Goal: Navigation & Orientation: Find specific page/section

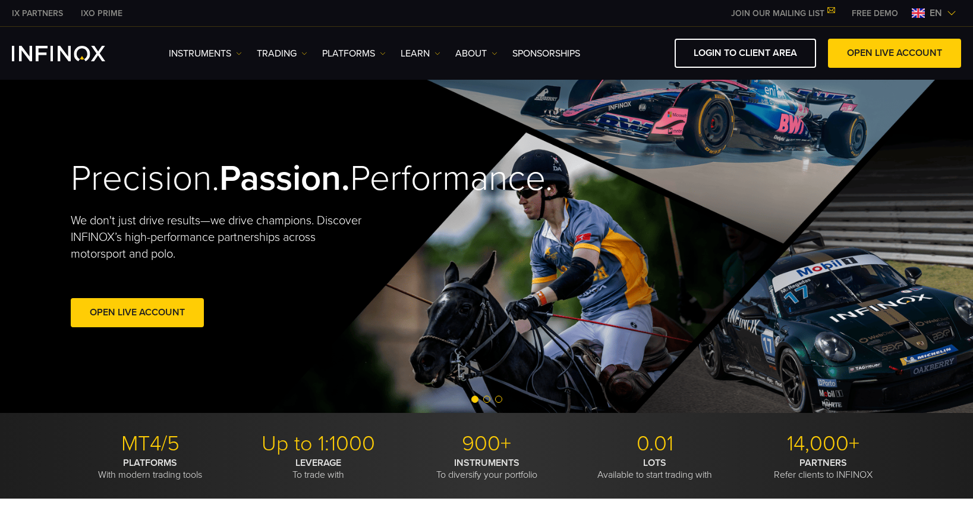
click at [956, 17] on img at bounding box center [952, 13] width 10 height 10
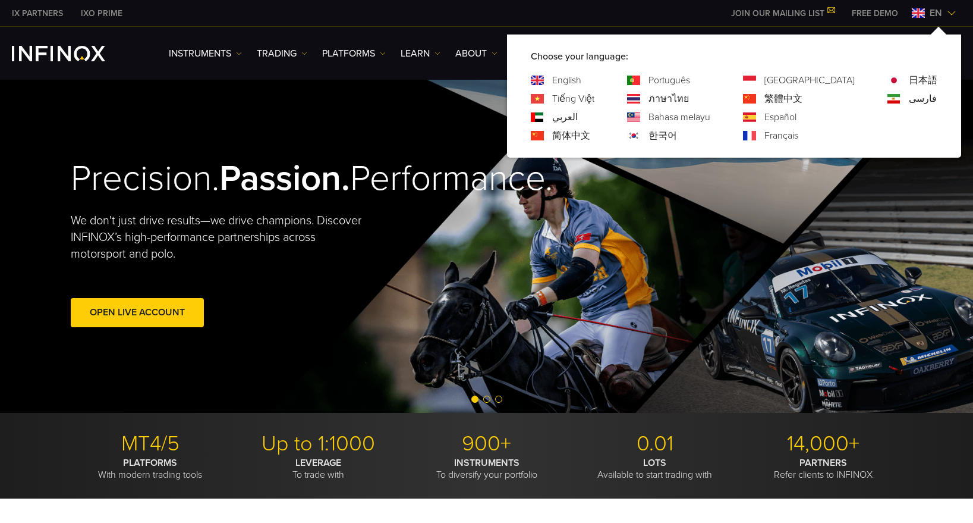
click at [690, 81] on link "Português" at bounding box center [670, 80] width 42 height 14
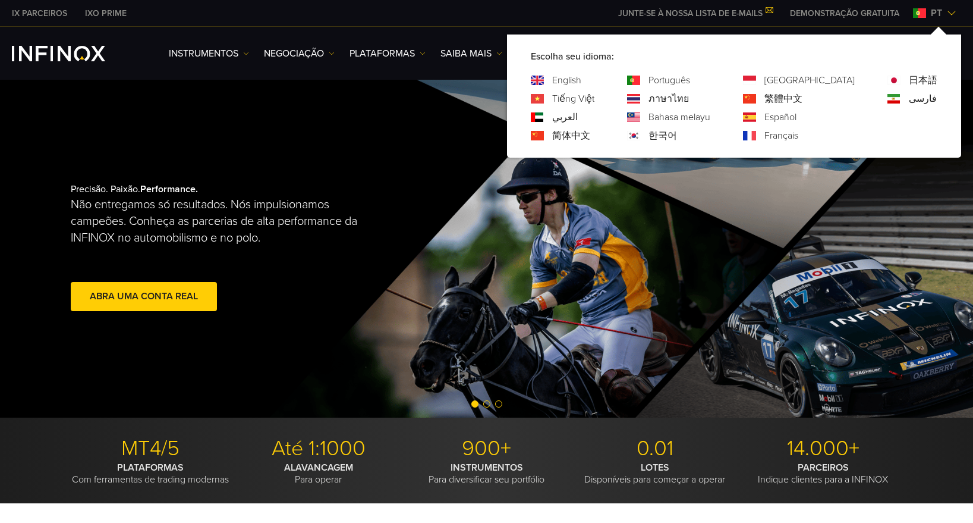
click at [797, 118] on link "Español" at bounding box center [781, 117] width 32 height 14
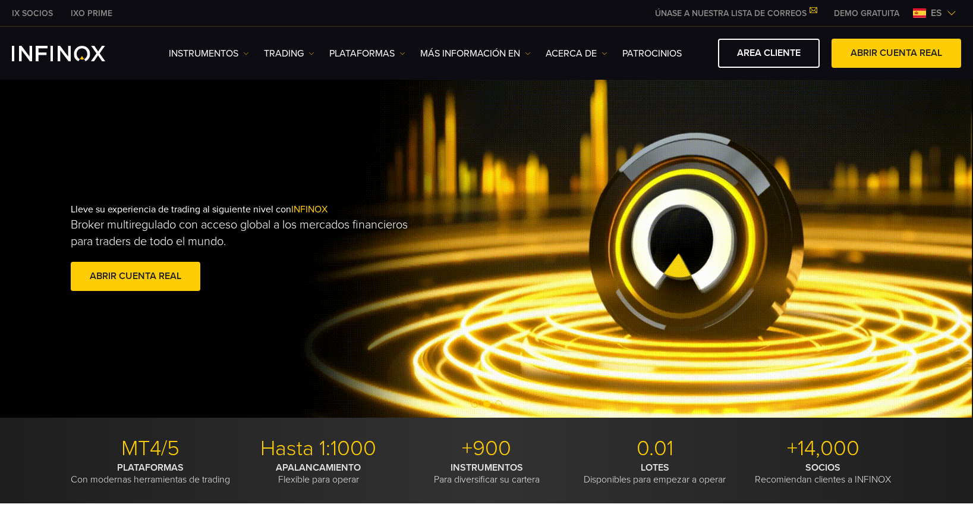
click at [952, 16] on img at bounding box center [952, 13] width 10 height 10
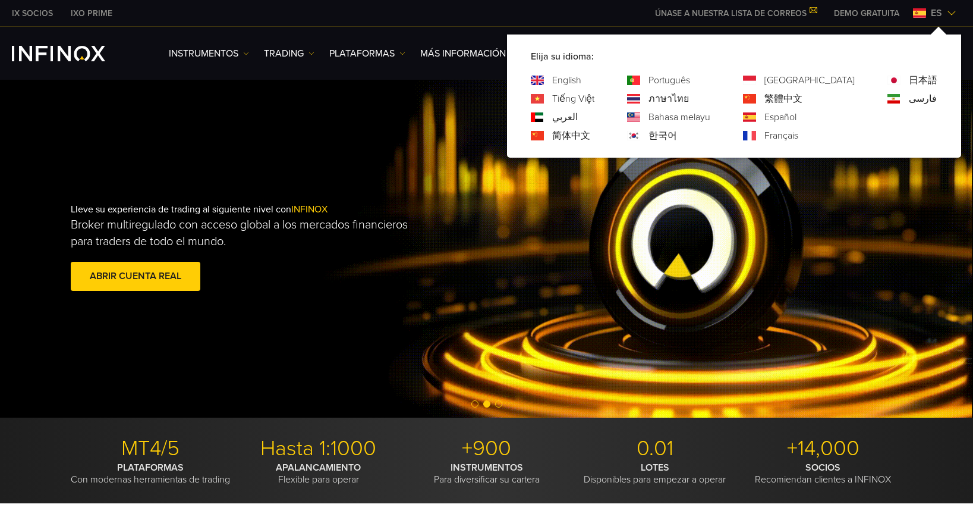
click at [689, 99] on link "ภาษาไทย" at bounding box center [669, 99] width 40 height 14
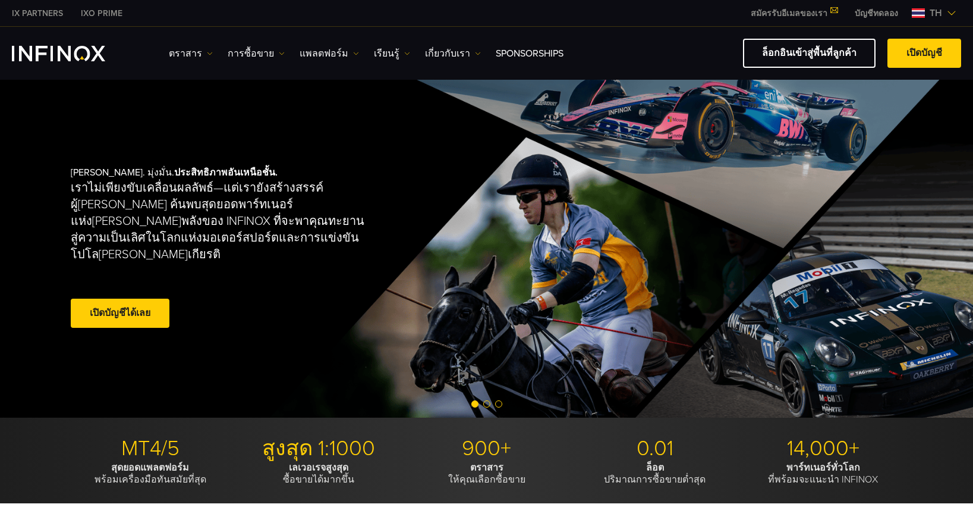
click at [952, 15] on img at bounding box center [952, 13] width 10 height 10
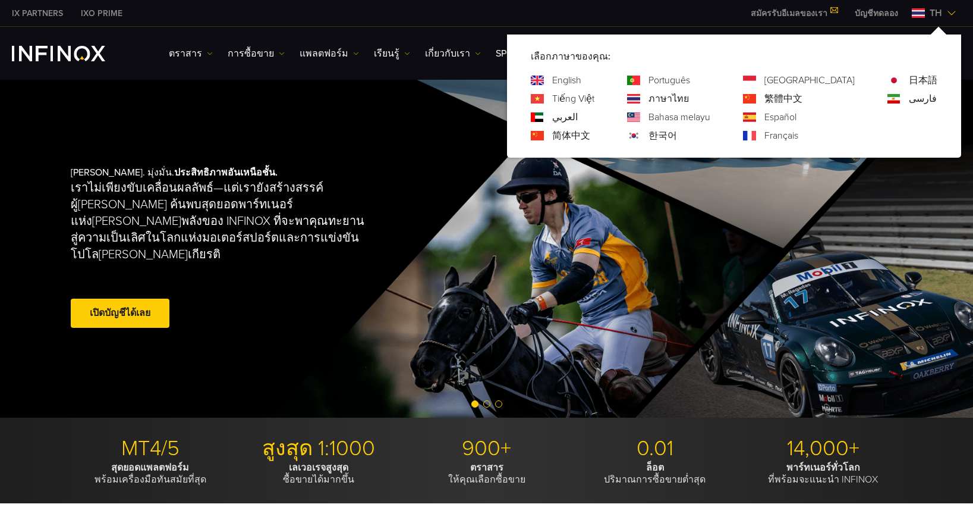
click at [582, 83] on link "English" at bounding box center [566, 80] width 29 height 14
